Goal: Task Accomplishment & Management: Use online tool/utility

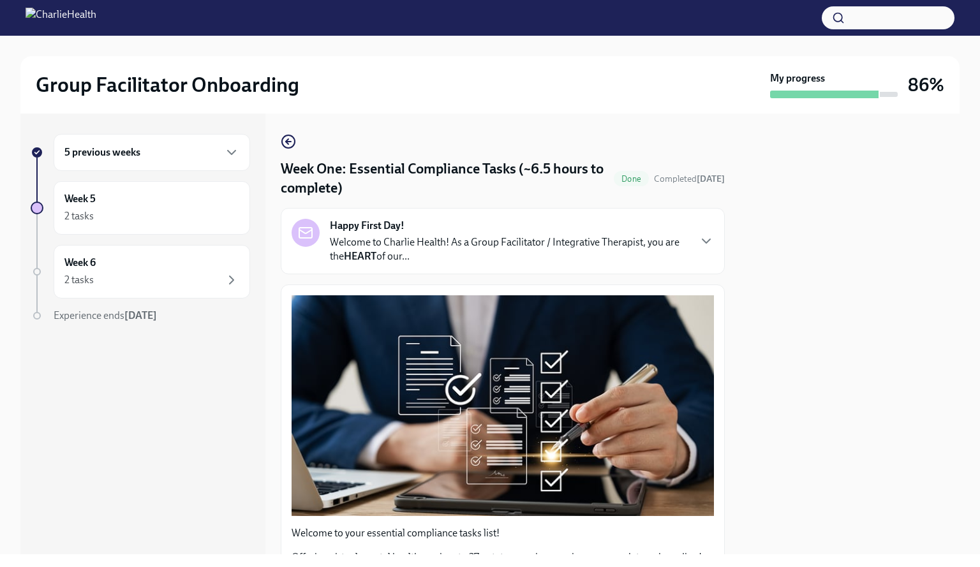
click at [131, 154] on h6 "5 previous weeks" at bounding box center [102, 152] width 76 height 14
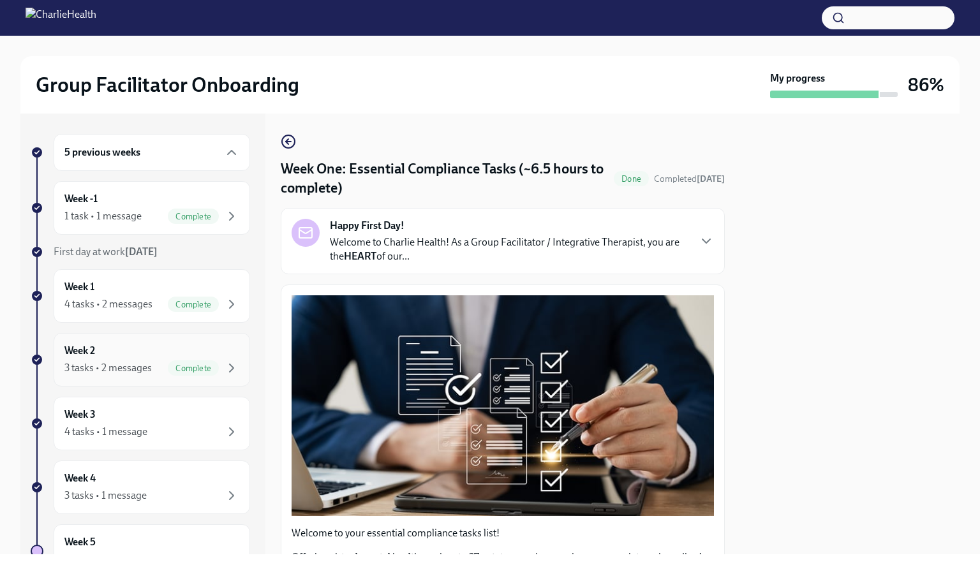
click at [103, 366] on div "3 tasks • 2 messages" at bounding box center [107, 368] width 87 height 14
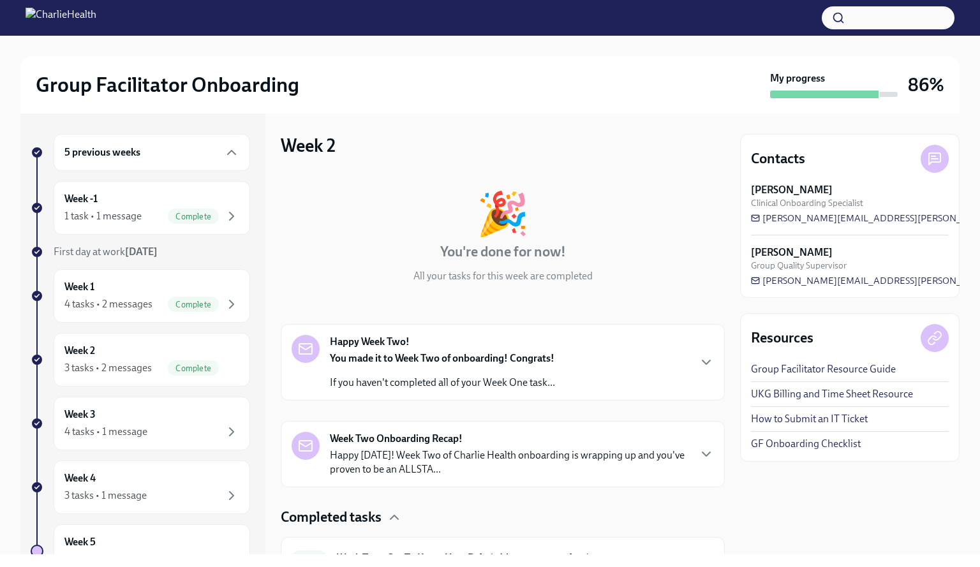
click at [779, 251] on strong "[PERSON_NAME]" at bounding box center [792, 253] width 82 height 14
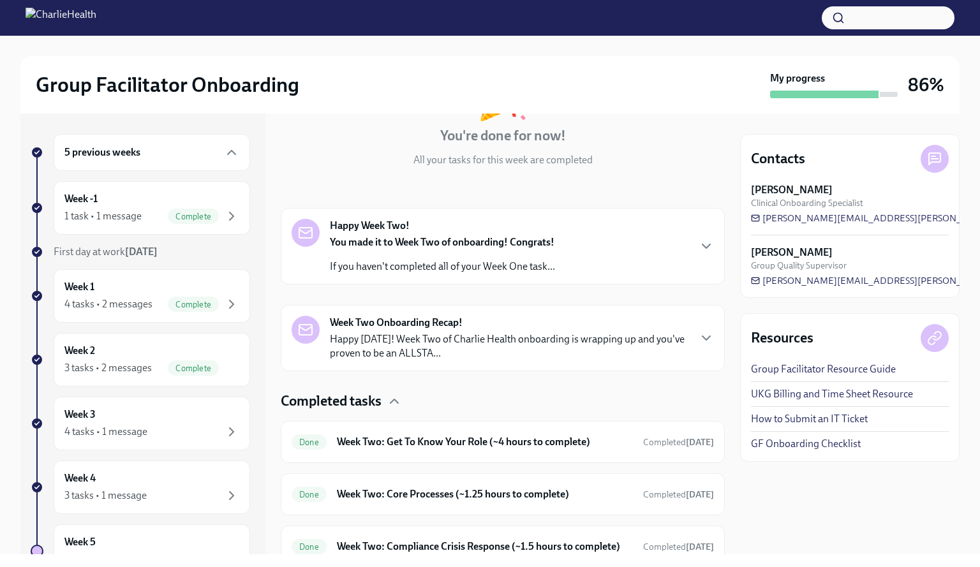
scroll to position [181, 0]
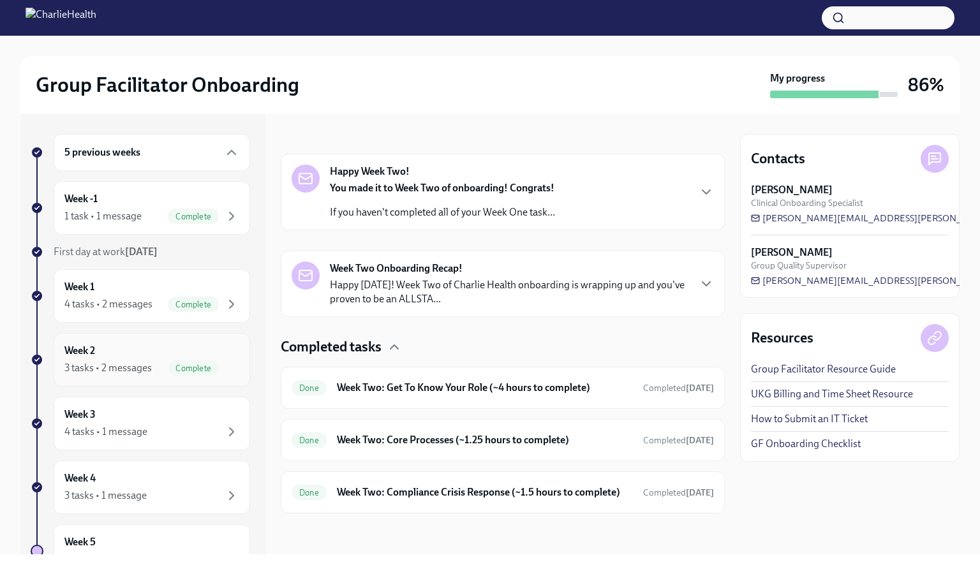
click at [144, 348] on div "Week 2 3 tasks • 2 messages Complete" at bounding box center [151, 360] width 175 height 32
click at [699, 184] on icon "button" at bounding box center [706, 191] width 15 height 15
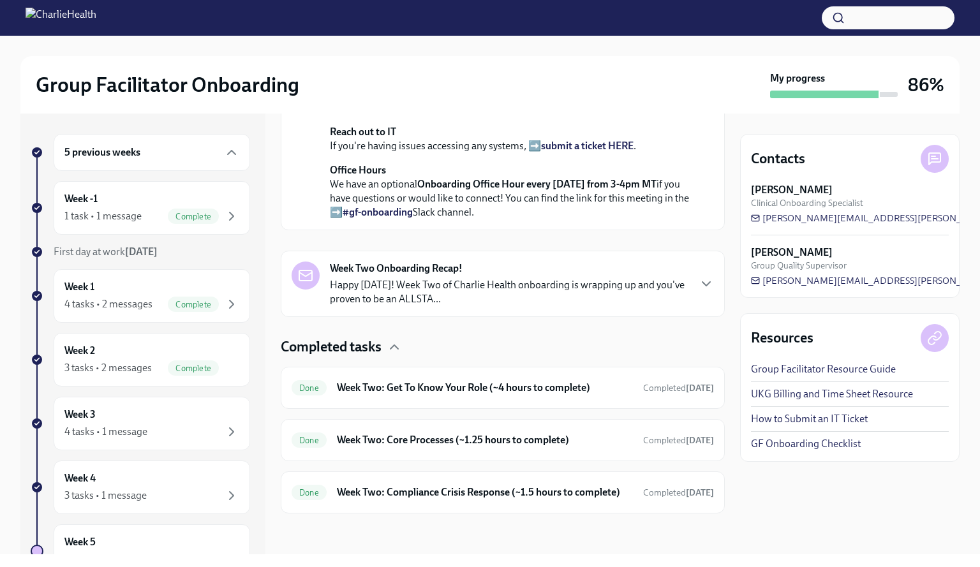
scroll to position [599, 0]
click at [666, 383] on span "Completed [DATE]" at bounding box center [678, 388] width 71 height 11
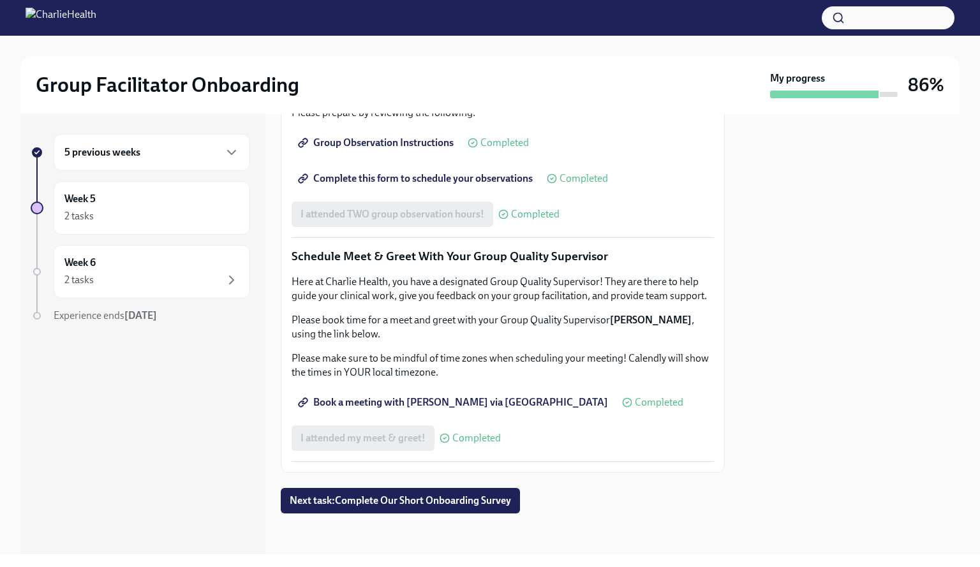
scroll to position [1175, 0]
click at [445, 404] on span "Book a meeting with [PERSON_NAME] via [GEOGRAPHIC_DATA]" at bounding box center [454, 402] width 308 height 13
